Goal: Information Seeking & Learning: Learn about a topic

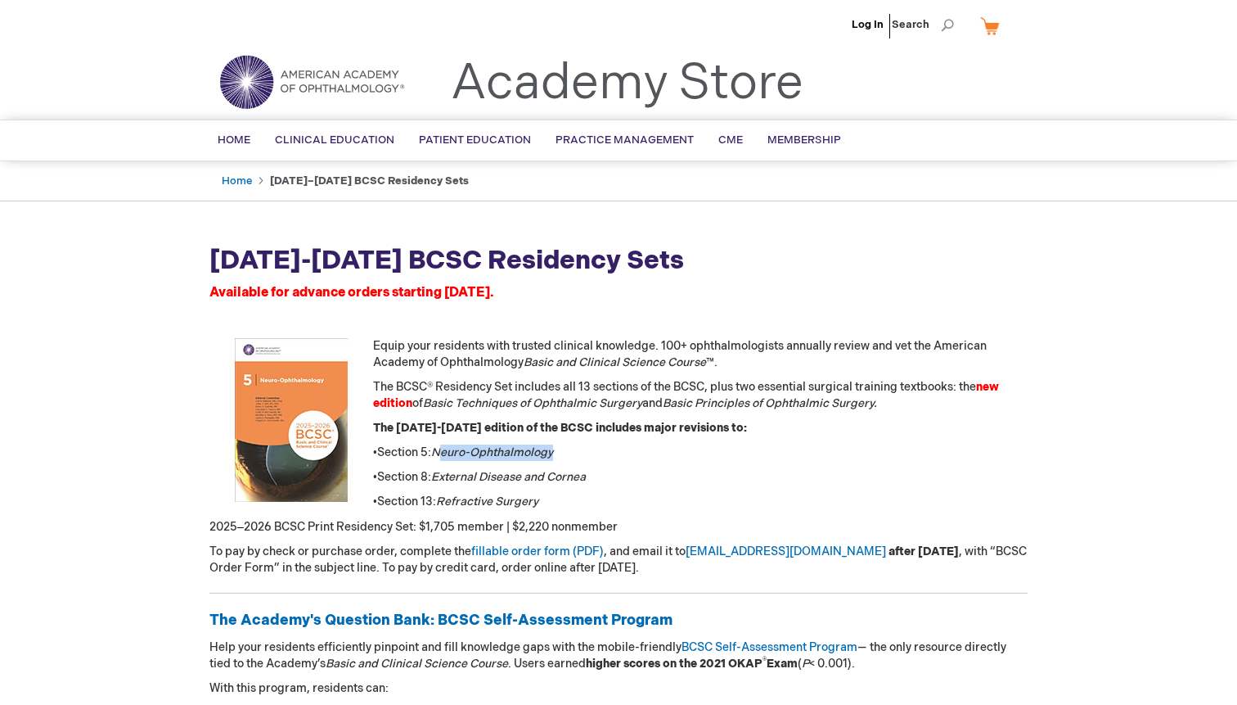
drag, startPoint x: 444, startPoint y: 457, endPoint x: 593, endPoint y: 450, distance: 149.1
click at [593, 450] on p "• Section 5: Neuro-Ophthalmology" at bounding box center [619, 452] width 818 height 16
drag, startPoint x: 482, startPoint y: 479, endPoint x: 625, endPoint y: 471, distance: 143.5
click at [625, 471] on p "• Section 8: External Disease and Cornea" at bounding box center [619, 477] width 818 height 16
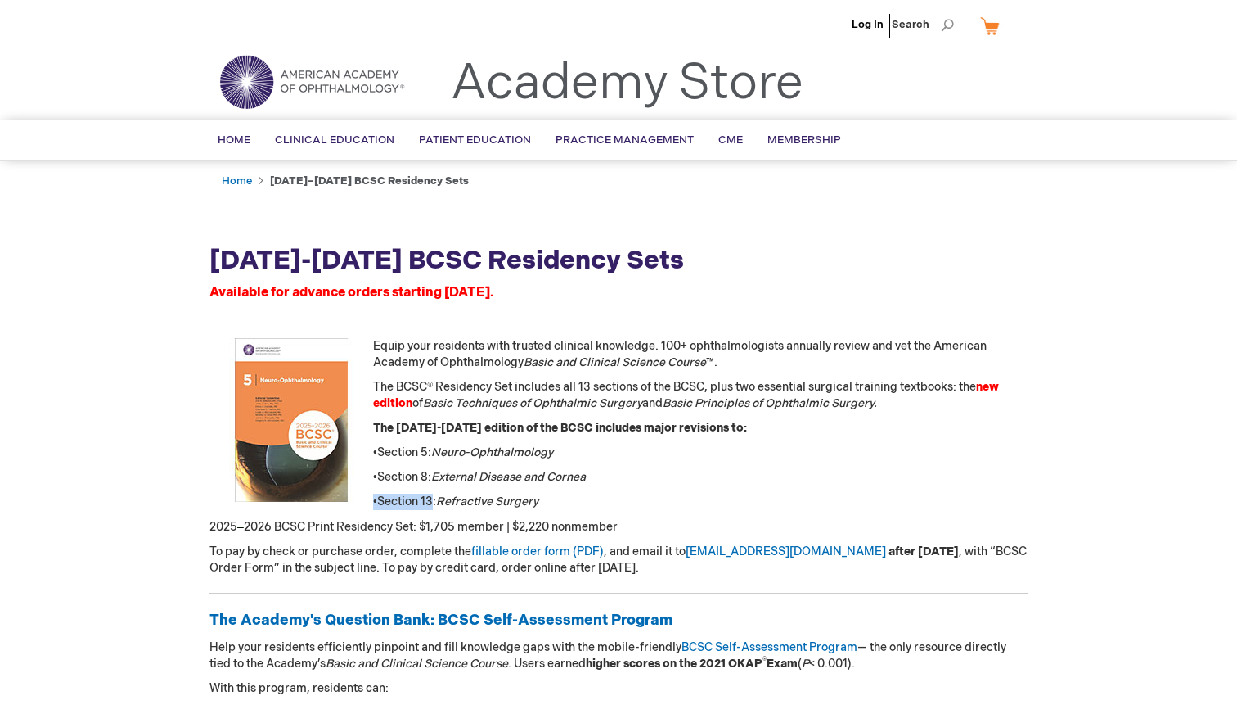
drag, startPoint x: 433, startPoint y: 507, endPoint x: 591, endPoint y: 492, distance: 158.6
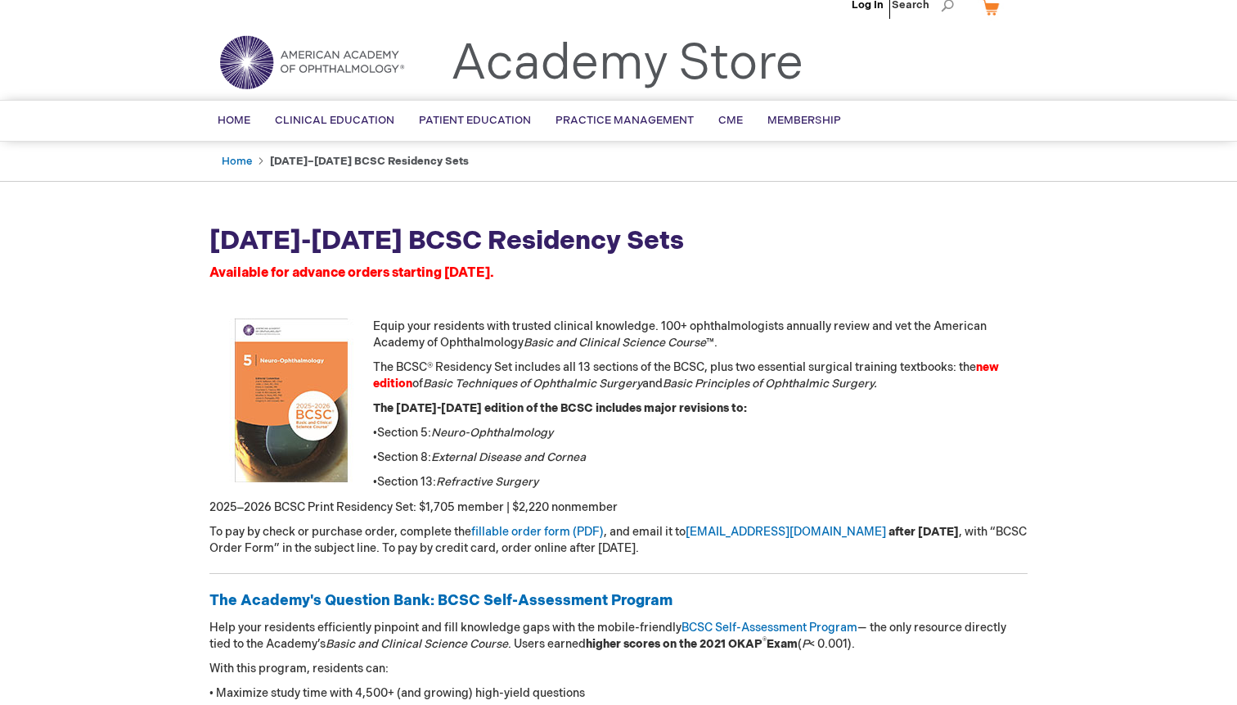
scroll to position [24, 0]
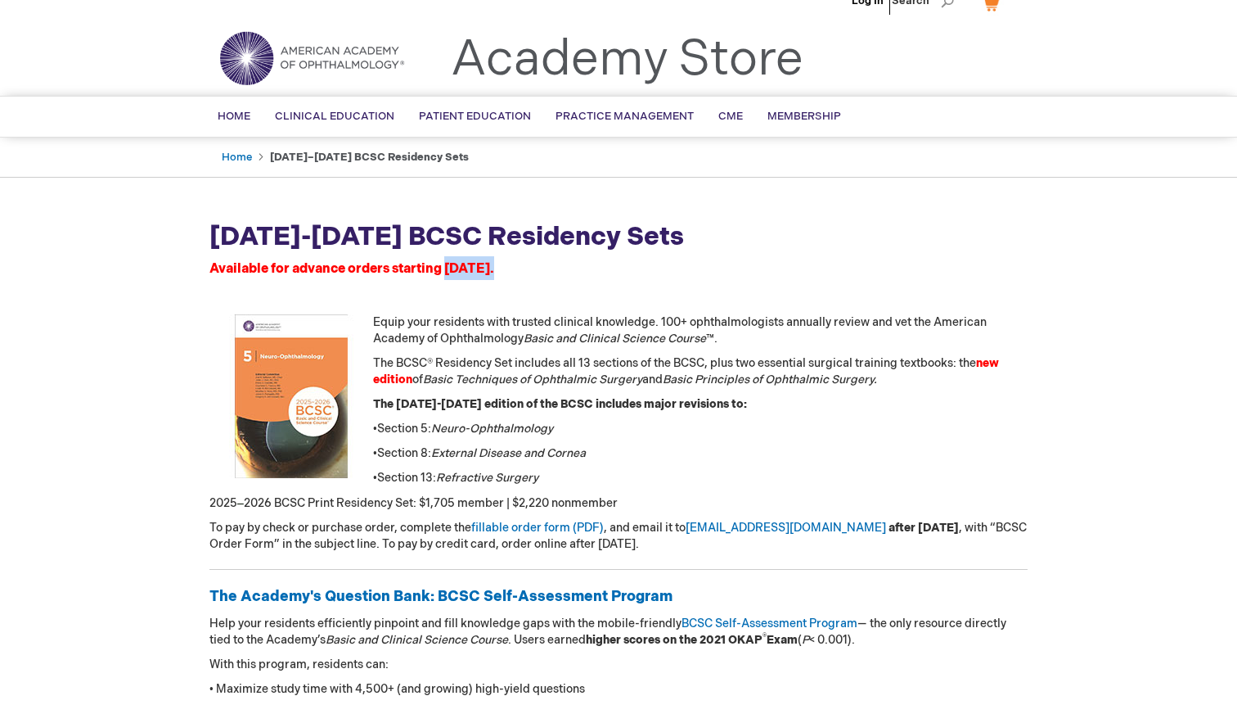
drag, startPoint x: 450, startPoint y: 268, endPoint x: 518, endPoint y: 271, distance: 68.0
click at [518, 271] on div "2025-2026 BCSC Residency Sets Available for advance orders starting May 14." at bounding box center [619, 261] width 818 height 84
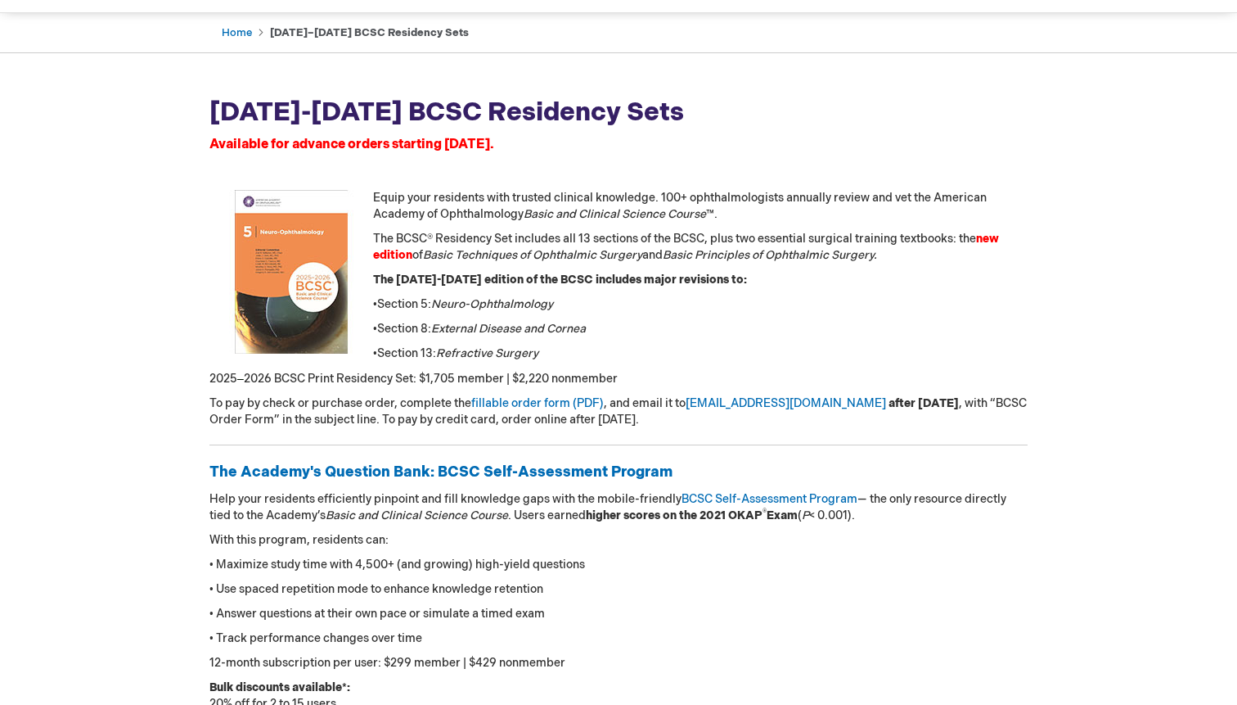
scroll to position [83, 0]
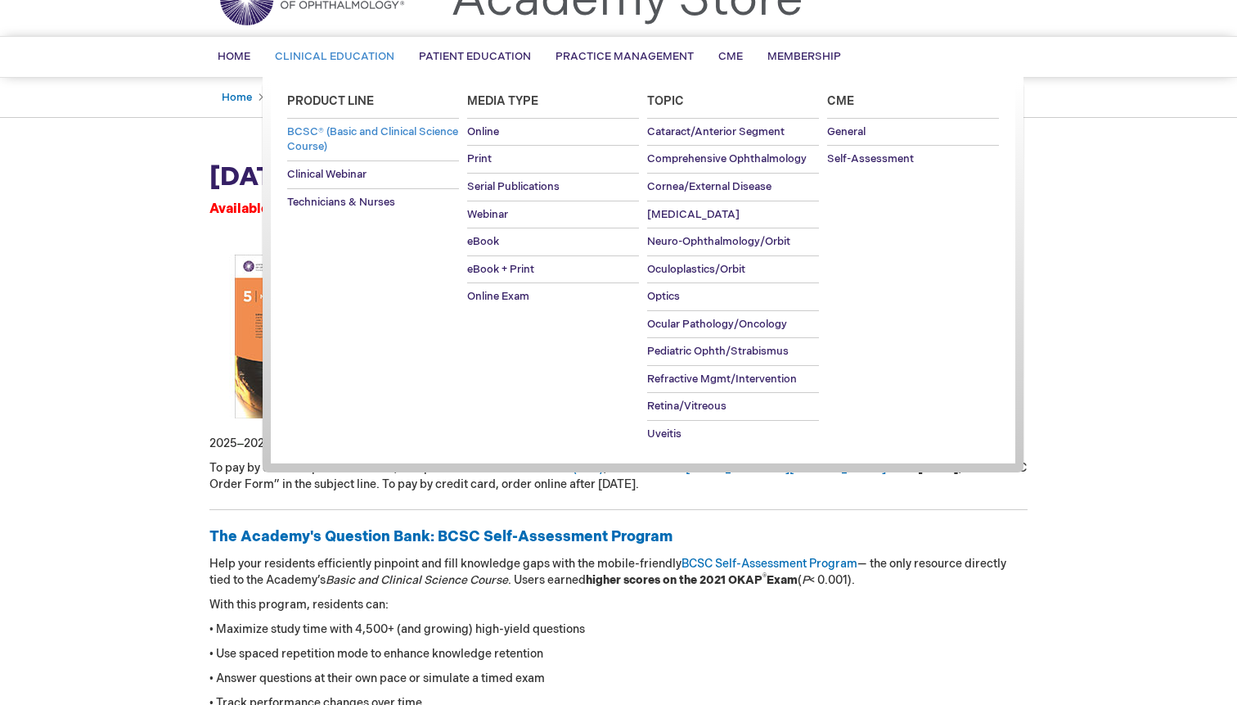
click at [349, 142] on span "BCSC® (Basic and Clinical Science Course)" at bounding box center [372, 139] width 171 height 29
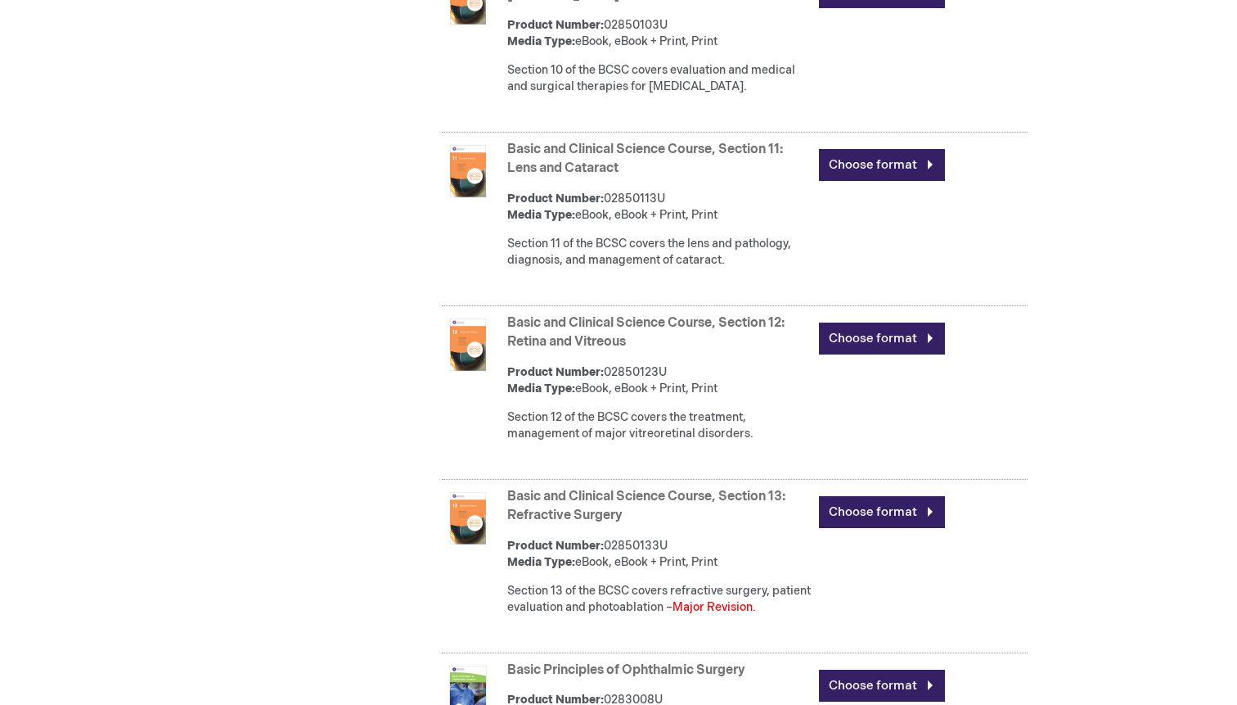
scroll to position [2801, 0]
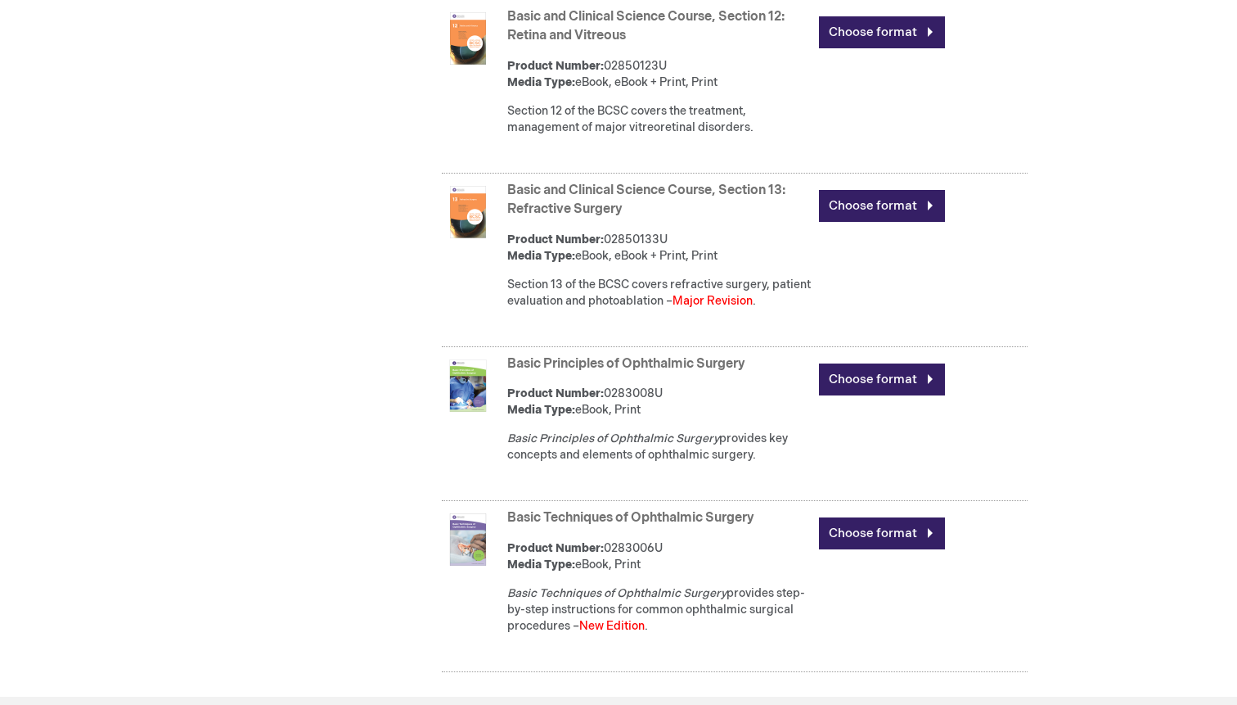
click at [557, 217] on link "Basic and Clinical Science Course, Section 13: Refractive Surgery" at bounding box center [646, 200] width 278 height 34
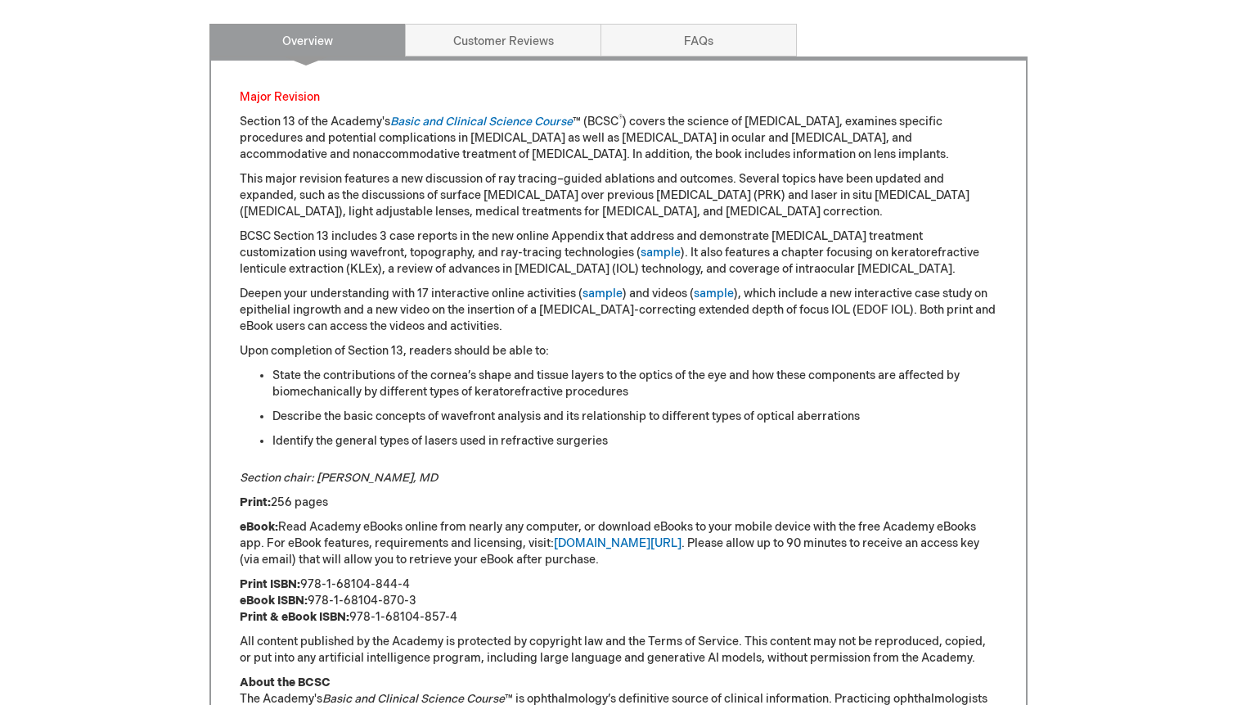
scroll to position [796, 0]
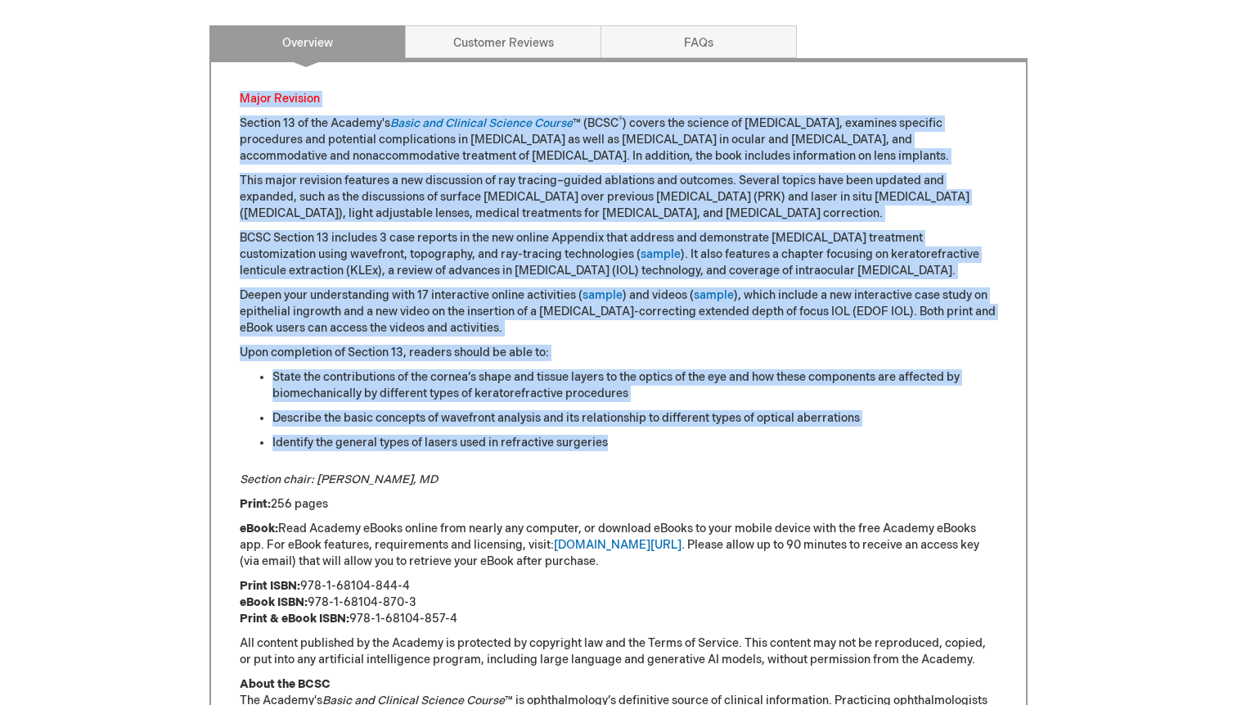
drag, startPoint x: 605, startPoint y: 453, endPoint x: 658, endPoint y: 81, distance: 375.4
click at [656, 82] on div "Major Revision Section 13 of the Academy's Basic and Clinical Science Course ™ …" at bounding box center [619, 505] width 818 height 894
drag, startPoint x: 658, startPoint y: 81, endPoint x: 879, endPoint y: 483, distance: 458.6
click at [877, 484] on div "Major Revision Section 13 of the Academy's Basic and Clinical Science Course ™ …" at bounding box center [619, 505] width 818 height 894
click at [879, 483] on p "Section chair: [PERSON_NAME], MD" at bounding box center [619, 479] width 758 height 16
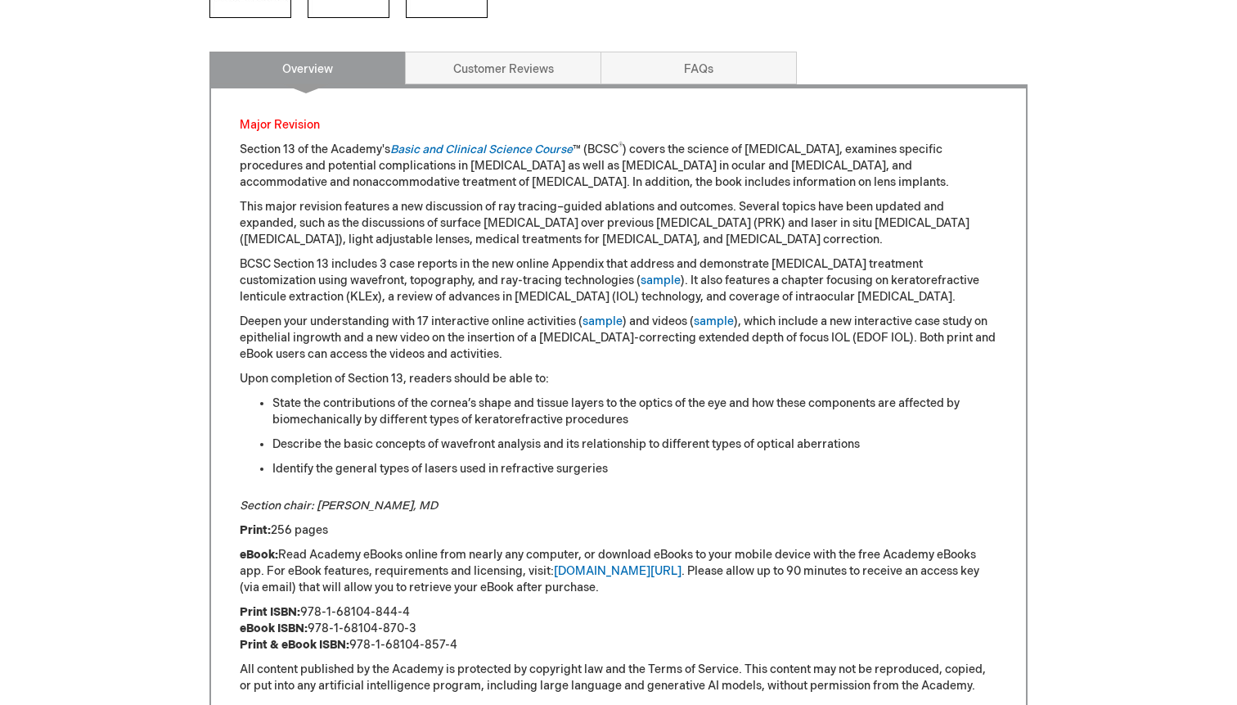
scroll to position [773, 0]
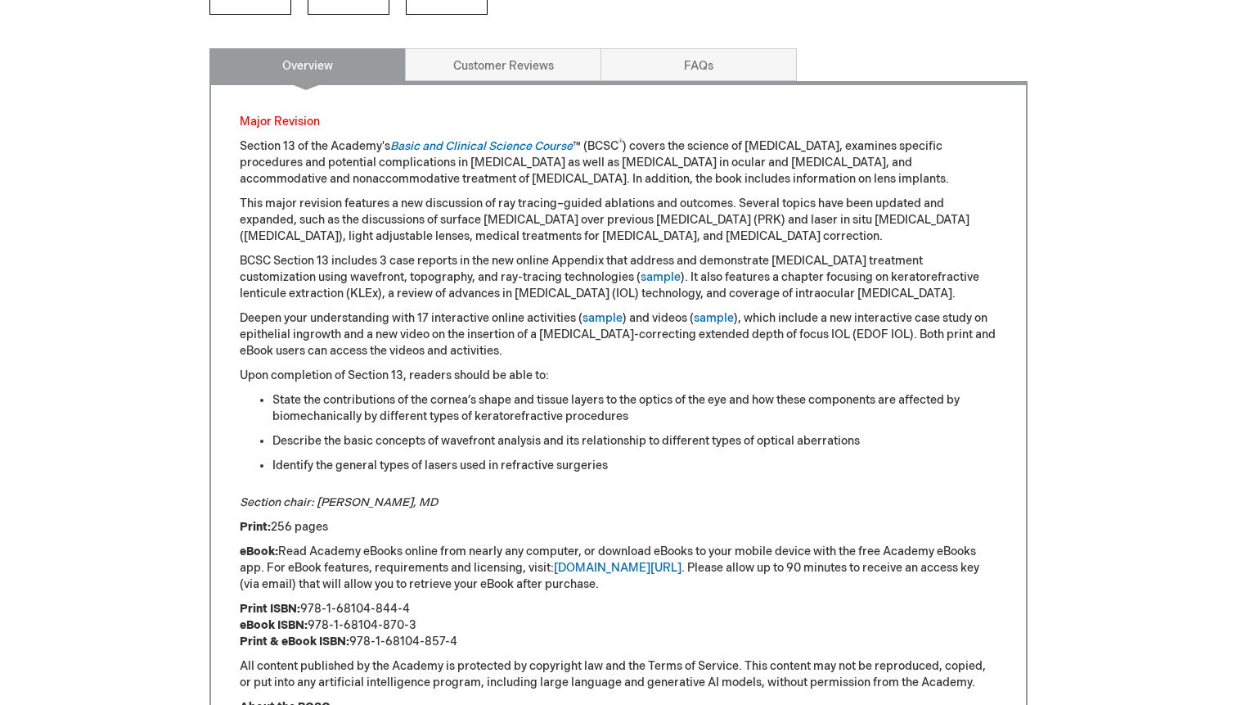
drag, startPoint x: 764, startPoint y: 499, endPoint x: 728, endPoint y: 364, distance: 139.6
click at [728, 365] on div "Major Revision Section 13 of the Academy's Basic and Clinical Science Course ™ …" at bounding box center [619, 529] width 758 height 831
click at [728, 364] on div "Major Revision Section 13 of the Academy's Basic and Clinical Science Course ™ …" at bounding box center [619, 529] width 758 height 831
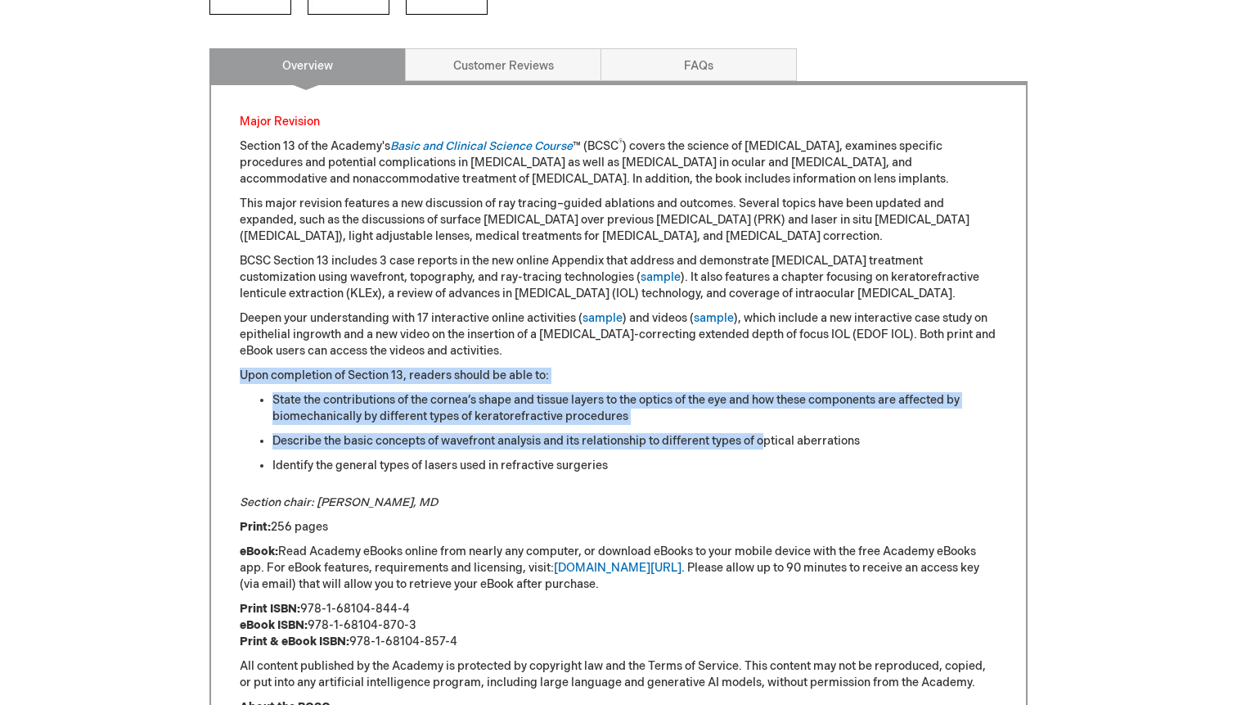
drag, startPoint x: 728, startPoint y: 365, endPoint x: 769, endPoint y: 439, distance: 84.3
click at [769, 439] on div "Major Revision Section 13 of the Academy's Basic and Clinical Science Course ™ …" at bounding box center [619, 529] width 758 height 831
click at [619, 312] on link "sample" at bounding box center [603, 318] width 40 height 14
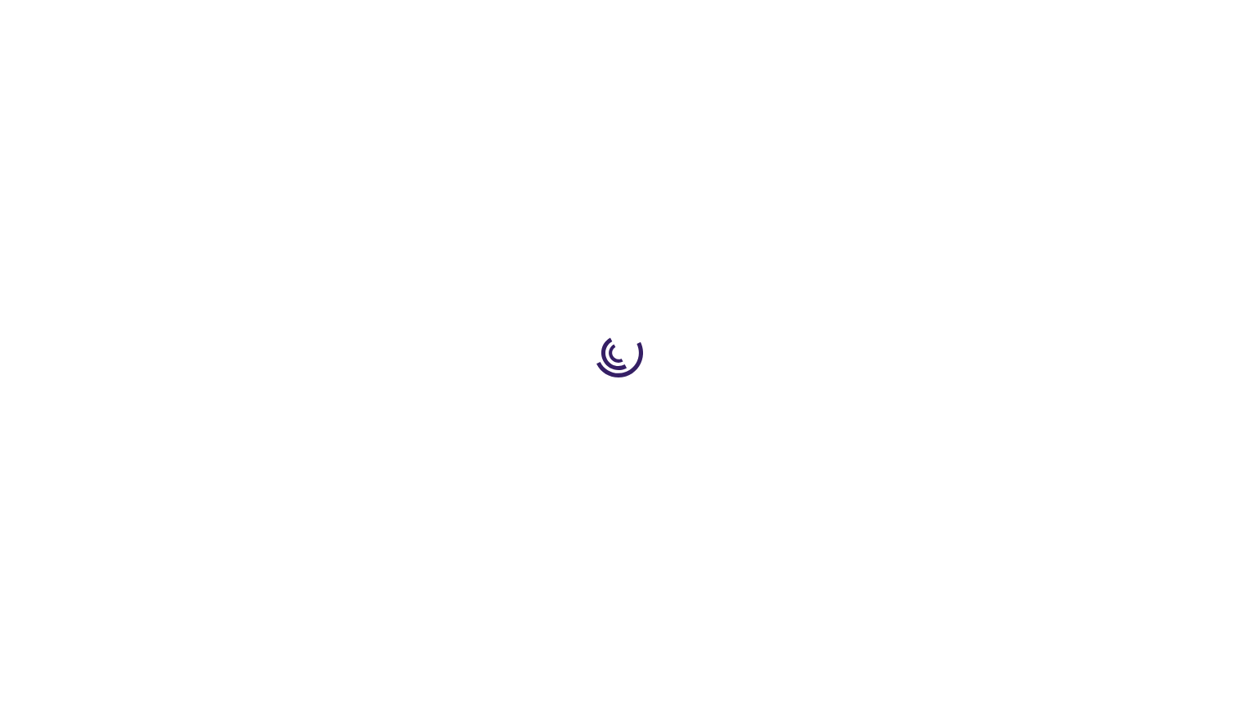
scroll to position [773, 0]
type input "0"
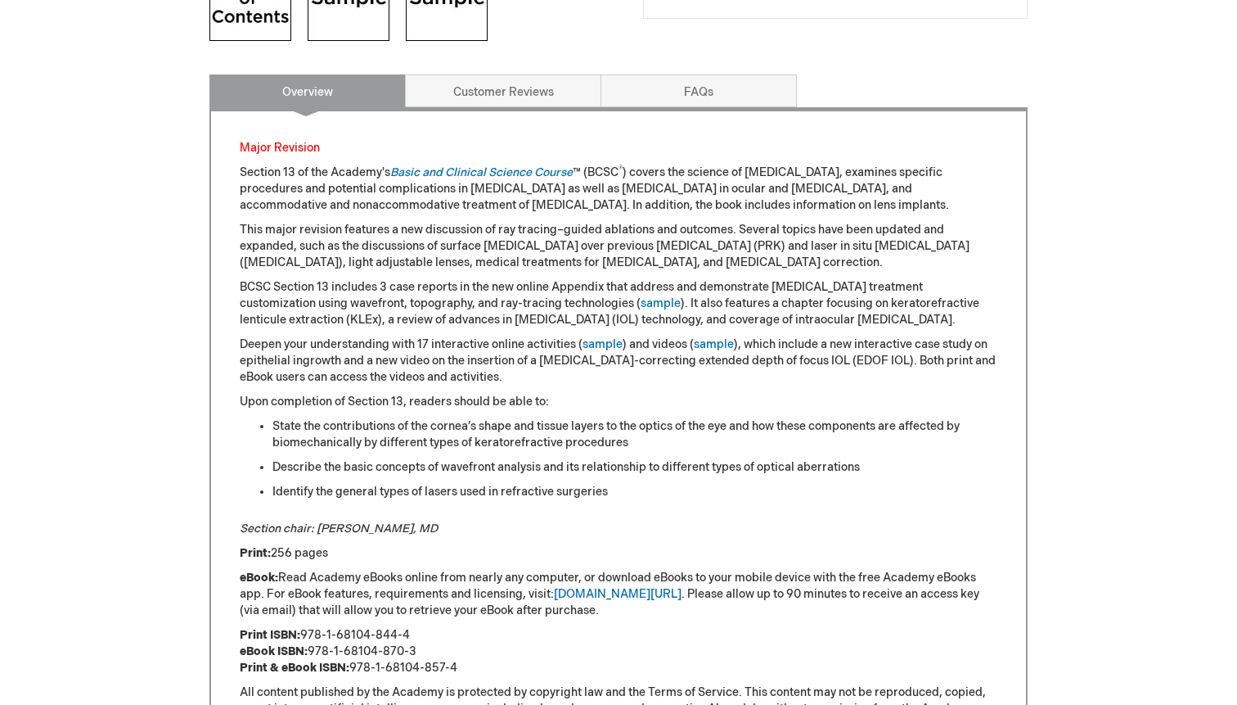
scroll to position [746, 0]
click at [533, 250] on p "This major revision features a new discussion of ray tracing–guided ablations a…" at bounding box center [619, 247] width 758 height 49
click at [536, 247] on p "This major revision features a new discussion of ray tracing–guided ablations a…" at bounding box center [619, 247] width 758 height 49
click at [536, 245] on p "This major revision features a new discussion of ray tracing–guided ablations a…" at bounding box center [619, 247] width 758 height 49
click at [536, 244] on p "This major revision features a new discussion of ray tracing–guided ablations a…" at bounding box center [619, 247] width 758 height 49
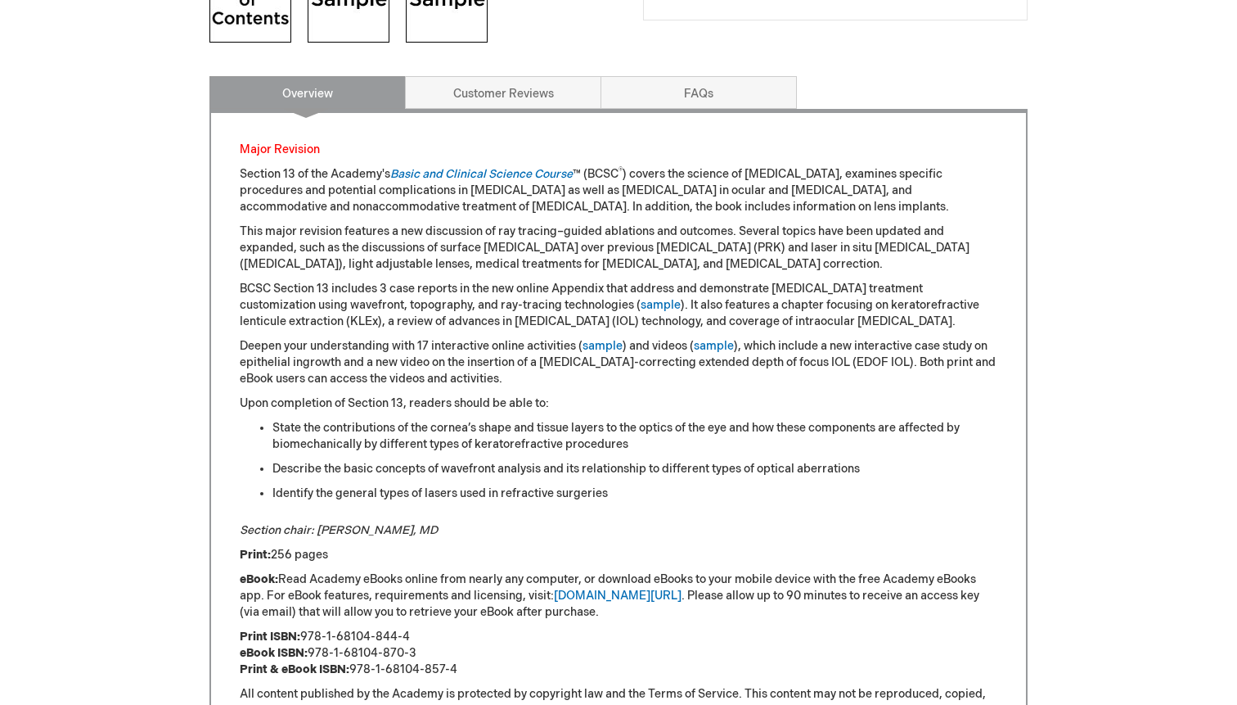
click at [536, 244] on p "This major revision features a new discussion of ray tracing–guided ablations a…" at bounding box center [619, 247] width 758 height 49
click at [535, 244] on p "This major revision features a new discussion of ray tracing–guided ablations a…" at bounding box center [619, 247] width 758 height 49
click at [569, 290] on p "BCSC Section 13 includes 3 case reports in the new online Appendix that address…" at bounding box center [619, 305] width 758 height 49
click at [569, 289] on p "BCSC Section 13 includes 3 case reports in the new online Appendix that address…" at bounding box center [619, 305] width 758 height 49
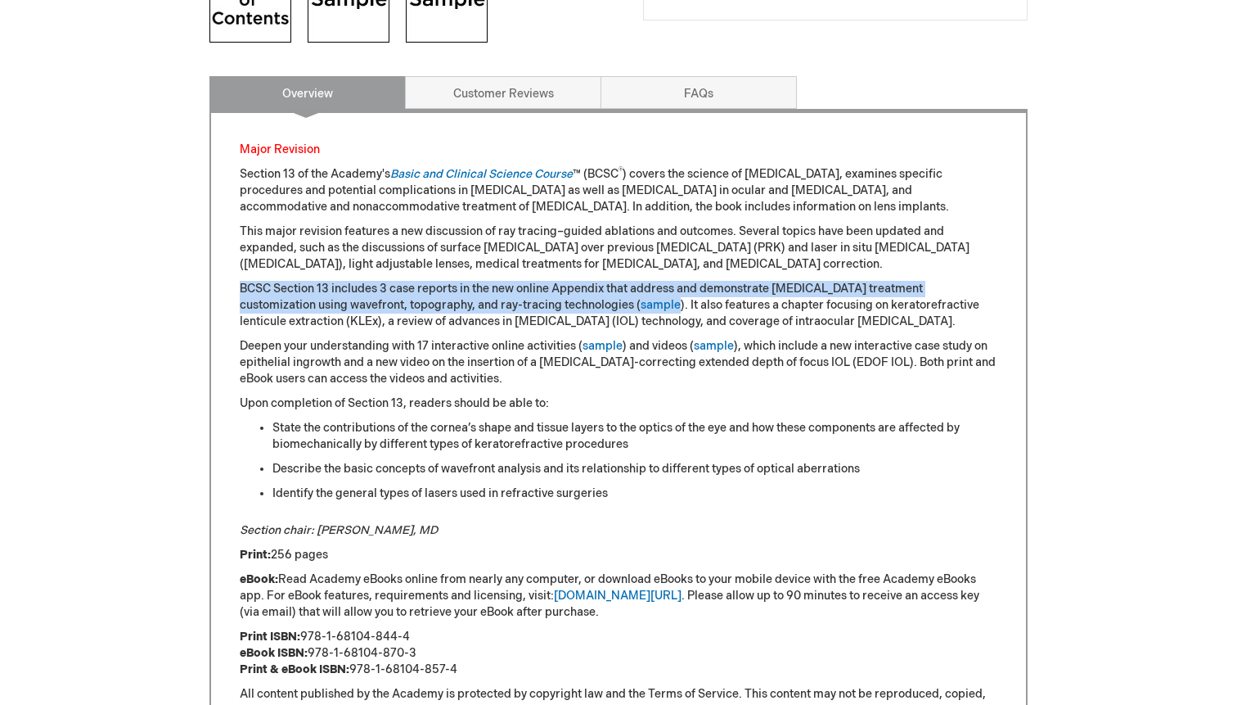
click at [569, 289] on p "BCSC Section 13 includes 3 case reports in the new online Appendix that address…" at bounding box center [619, 305] width 758 height 49
click at [569, 290] on p "BCSC Section 13 includes 3 case reports in the new online Appendix that address…" at bounding box center [619, 305] width 758 height 49
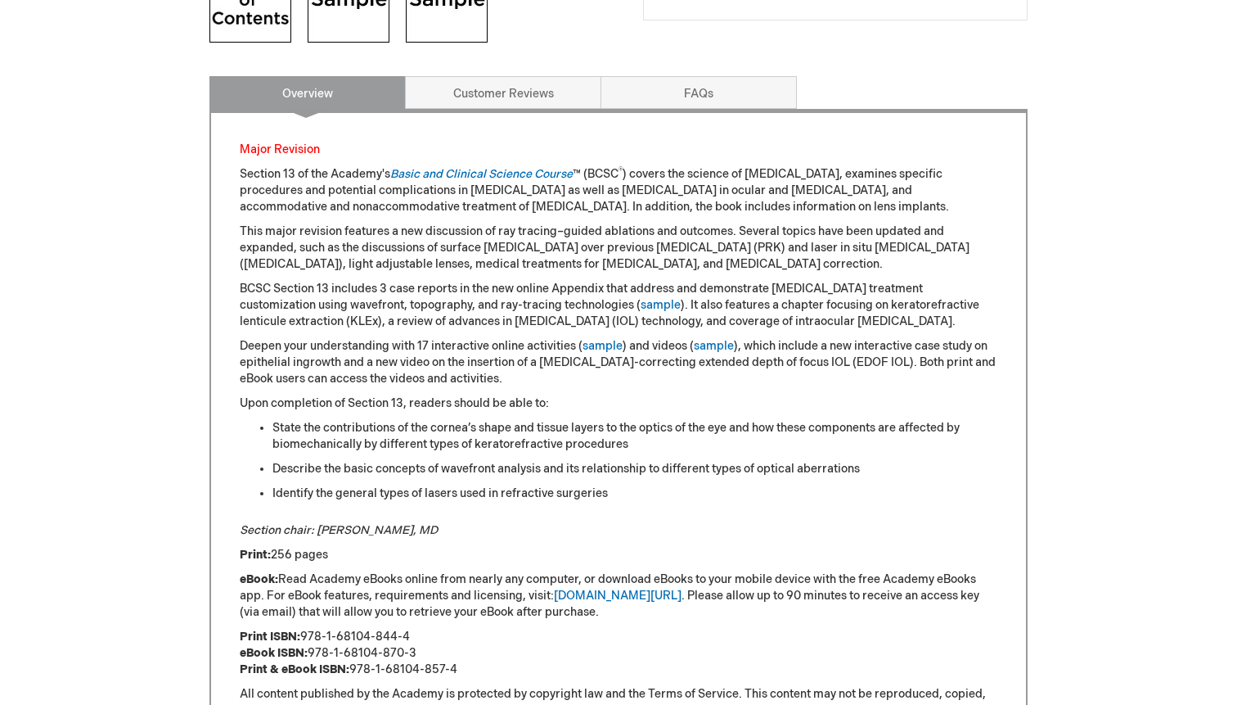
click at [518, 293] on p "BCSC Section 13 includes 3 case reports in the new online Appendix that address…" at bounding box center [619, 305] width 758 height 49
click at [520, 294] on p "BCSC Section 13 includes 3 case reports in the new online Appendix that address…" at bounding box center [619, 305] width 758 height 49
click at [489, 300] on p "BCSC Section 13 includes 3 case reports in the new online Appendix that address…" at bounding box center [619, 305] width 758 height 49
click at [461, 92] on link "Customer Reviews" at bounding box center [503, 92] width 196 height 33
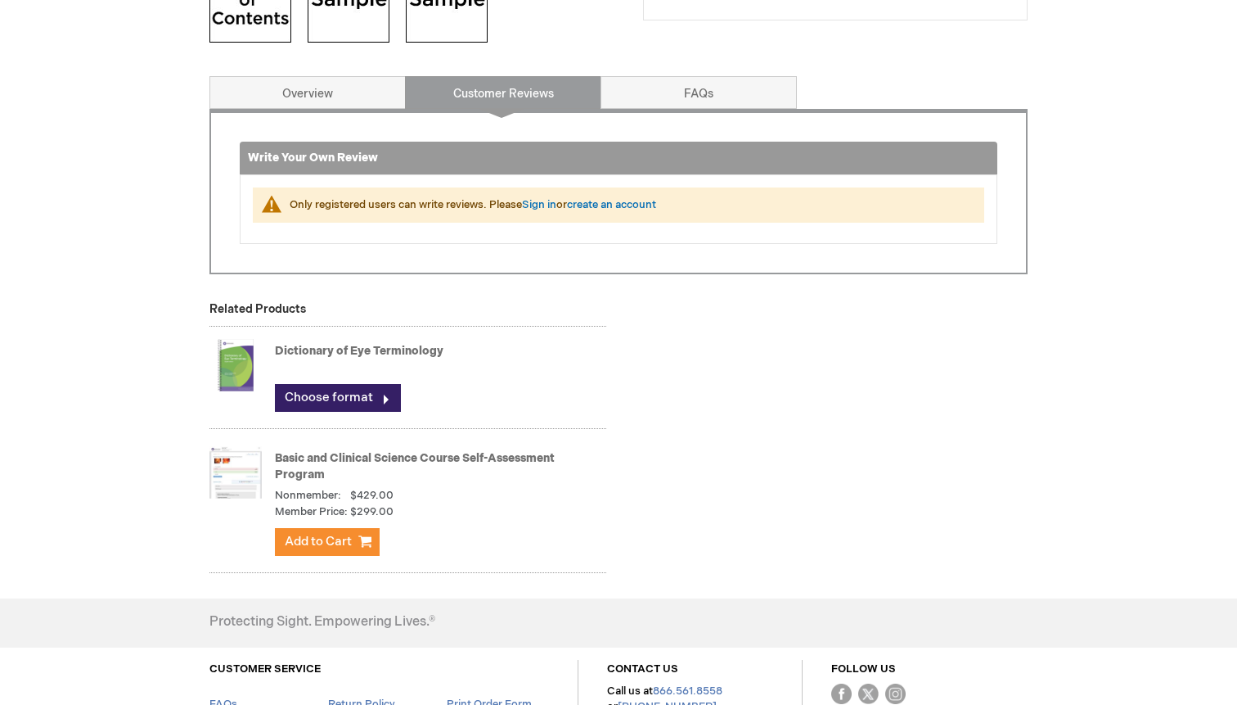
click at [678, 93] on link "FAQs" at bounding box center [699, 92] width 196 height 33
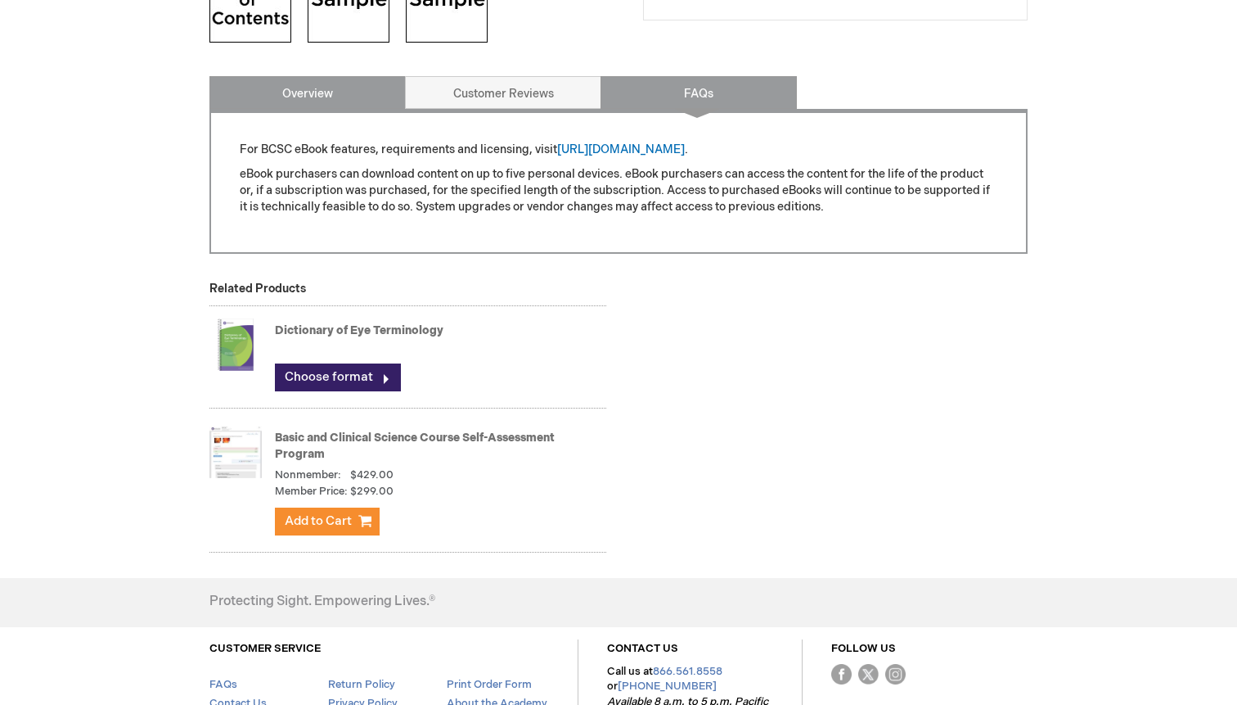
click at [310, 83] on link "Overview" at bounding box center [308, 92] width 196 height 33
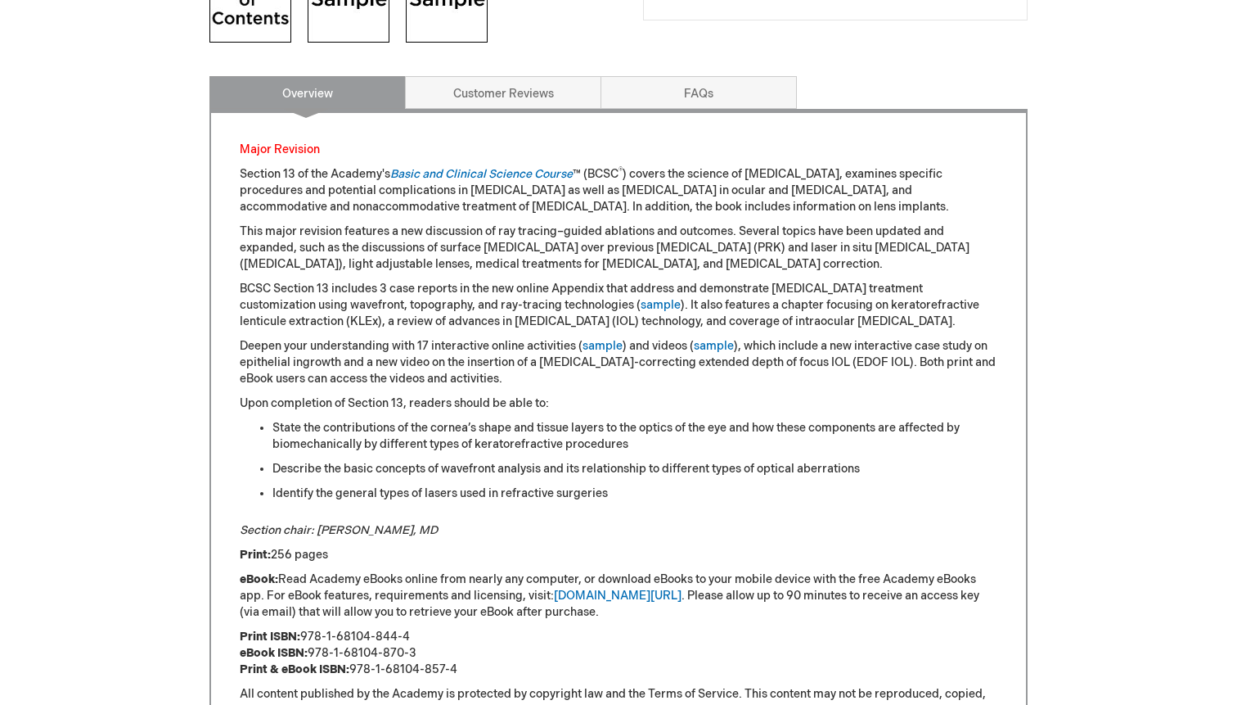
scroll to position [821, 0]
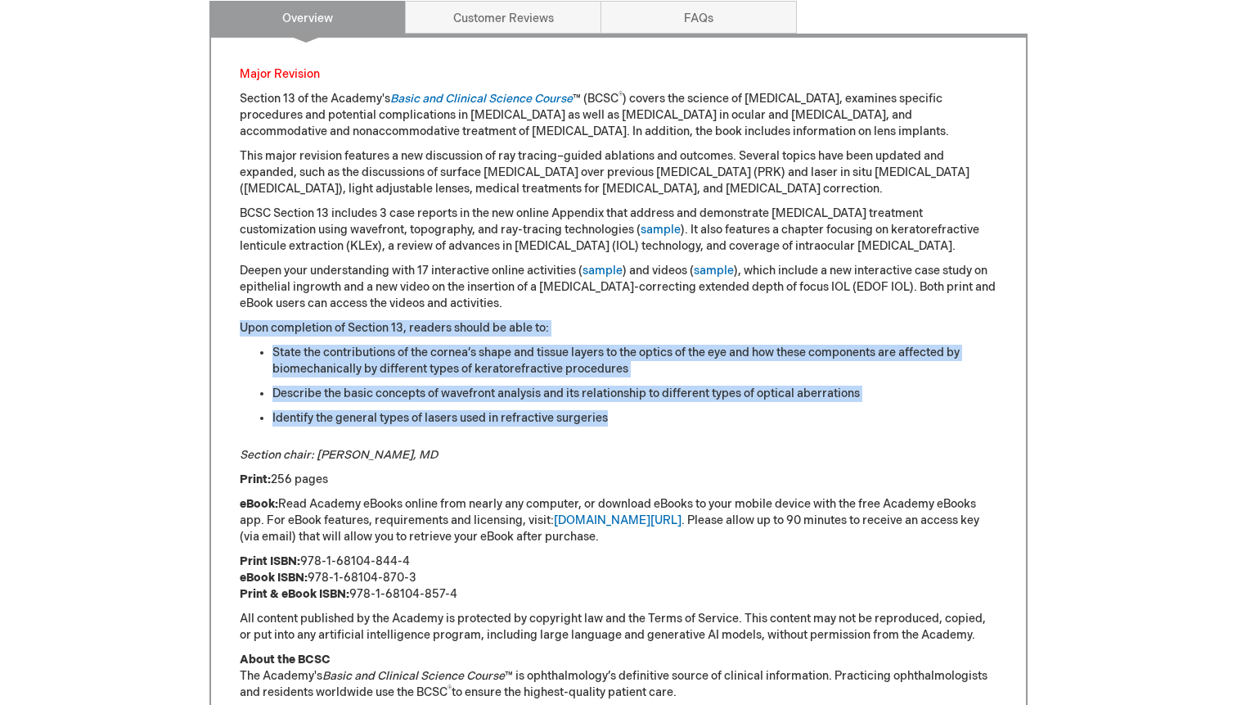
drag, startPoint x: 637, startPoint y: 434, endPoint x: 656, endPoint y: 318, distance: 117.7
click at [654, 318] on div "Major Revision Section 13 of the Academy's Basic and Clinical Science Course ™ …" at bounding box center [619, 481] width 758 height 831
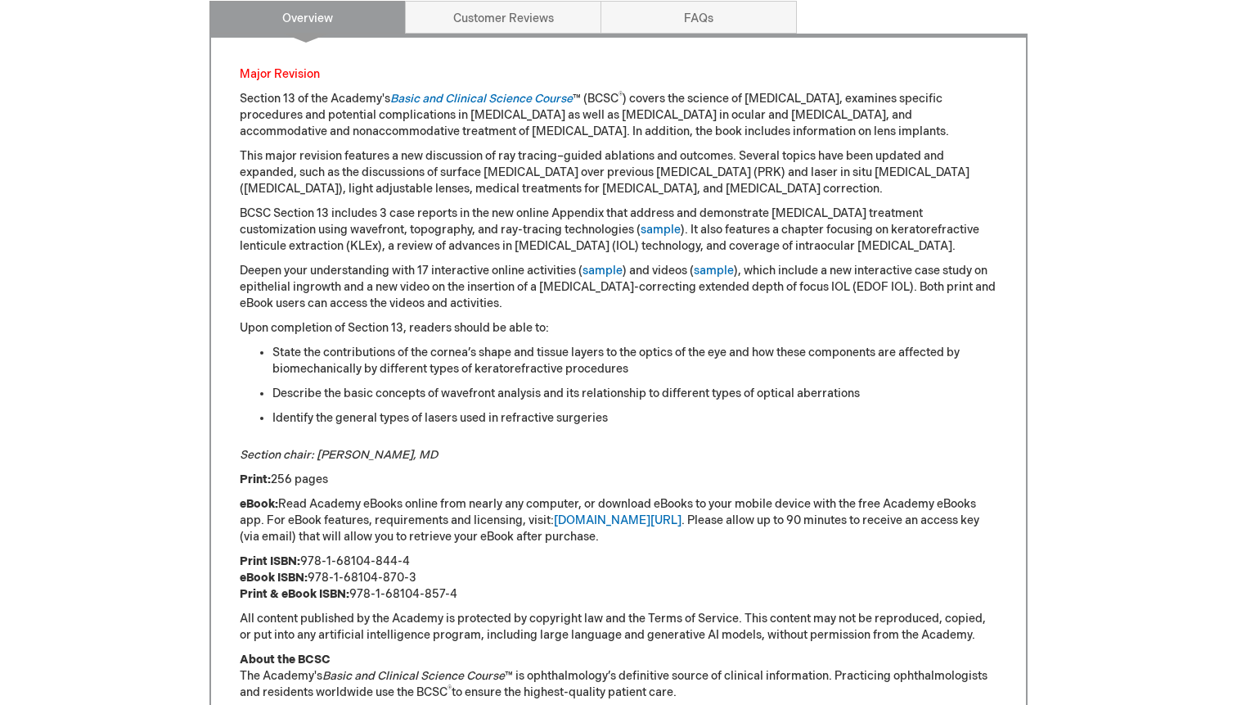
click at [656, 318] on div "Major Revision Section 13 of the Academy's Basic and Clinical Science Course ™ …" at bounding box center [619, 481] width 758 height 831
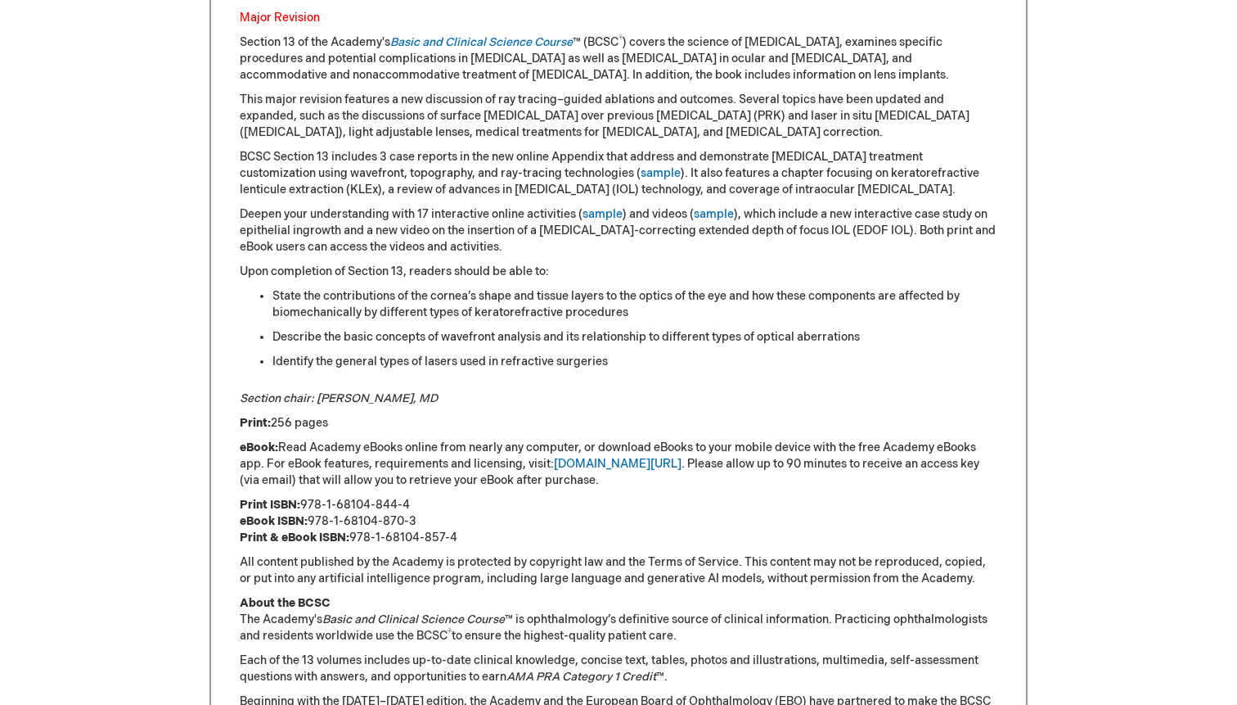
scroll to position [880, 0]
